Goal: Task Accomplishment & Management: Use online tool/utility

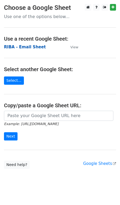
click at [32, 47] on strong "RIBA - Email Sheet" at bounding box center [25, 47] width 42 height 5
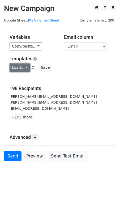
click at [22, 68] on link "Load..." at bounding box center [20, 67] width 20 height 8
click at [29, 80] on link "Landscape design" at bounding box center [35, 79] width 51 height 8
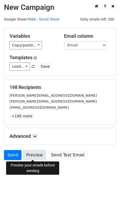
click at [35, 153] on link "Preview" at bounding box center [34, 155] width 23 height 10
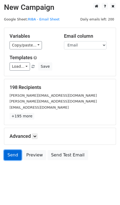
click at [14, 154] on link "Send" at bounding box center [12, 155] width 17 height 10
